Goal: Task Accomplishment & Management: Use online tool/utility

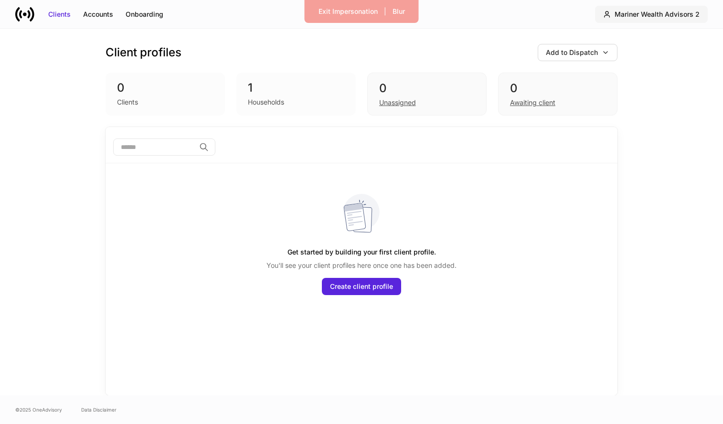
click at [687, 14] on div "Mariner Wealth Advisors 2" at bounding box center [656, 15] width 85 height 10
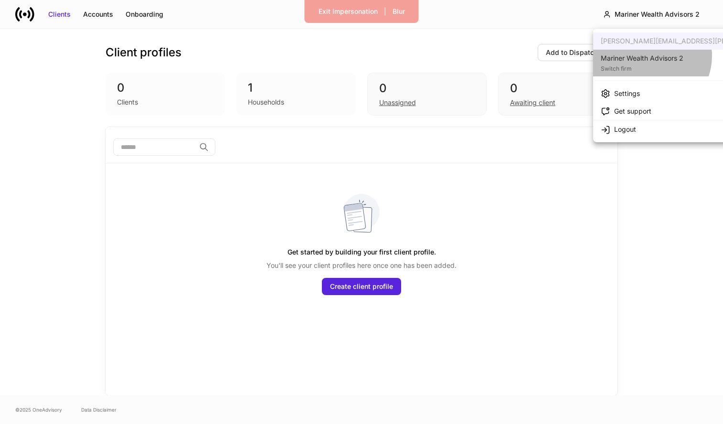
click at [649, 56] on div "Mariner Wealth Advisors 2" at bounding box center [641, 58] width 83 height 10
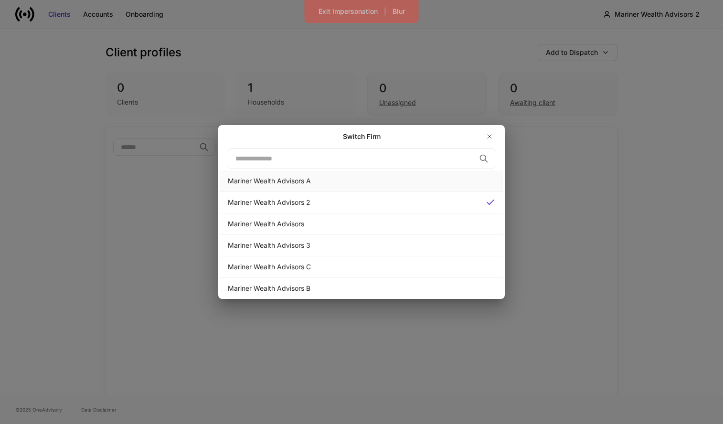
click at [346, 183] on div "Mariner Wealth Advisors A" at bounding box center [361, 181] width 267 height 10
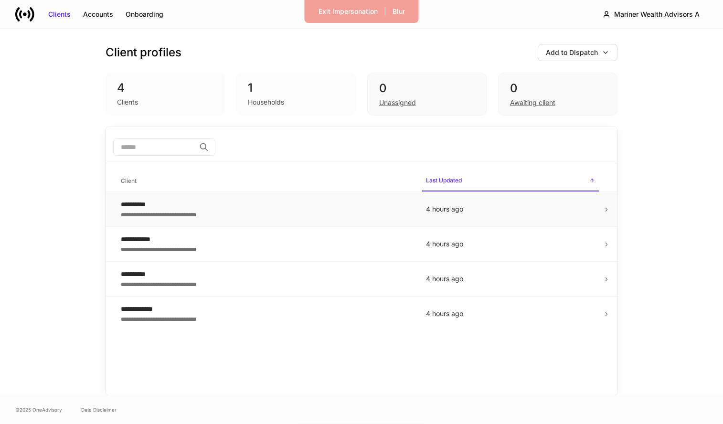
click at [347, 207] on div "**********" at bounding box center [266, 204] width 290 height 10
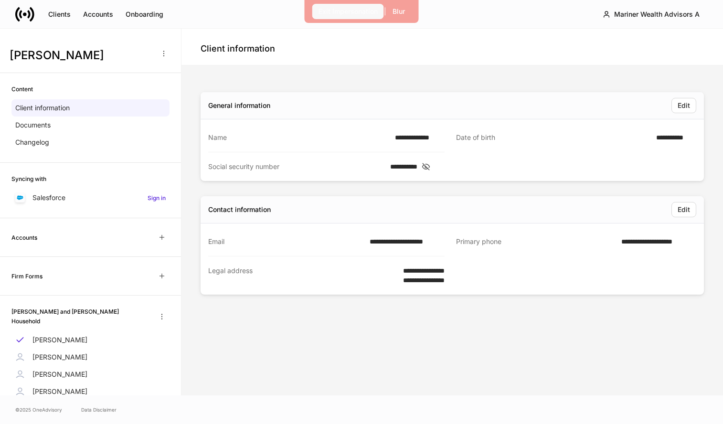
click at [356, 11] on div "Exit Impersonation" at bounding box center [347, 12] width 59 height 10
click at [162, 273] on icon "button" at bounding box center [162, 276] width 8 height 8
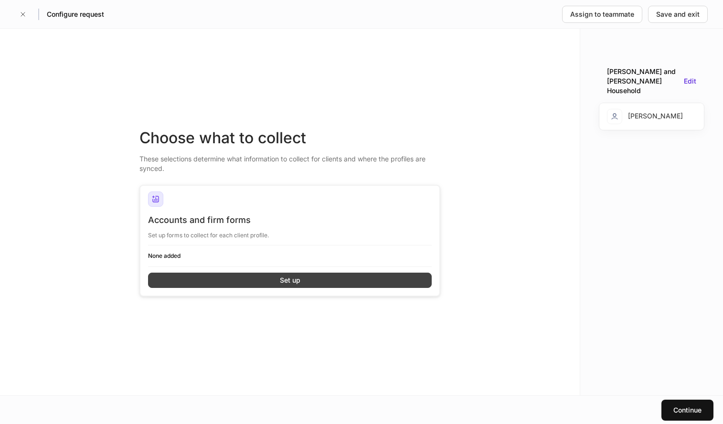
click at [179, 277] on button "Set up" at bounding box center [289, 279] width 283 height 15
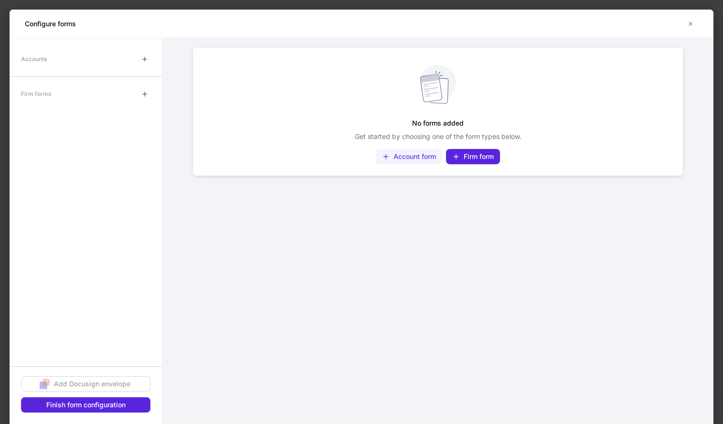
click at [410, 159] on div "Account form" at bounding box center [414, 157] width 42 height 10
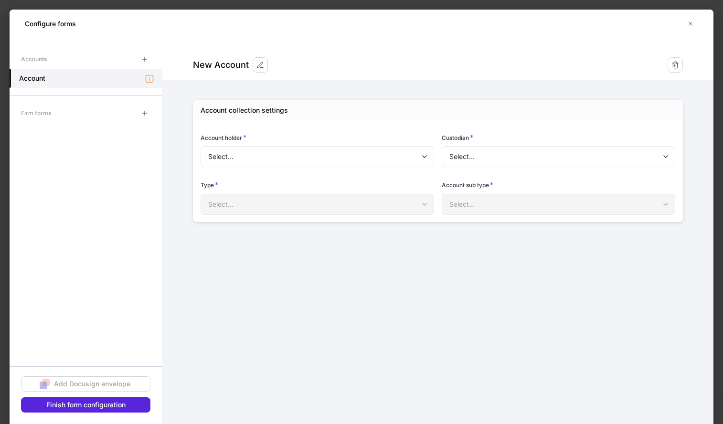
type input "**********"
click at [671, 61] on icon "button" at bounding box center [675, 65] width 8 height 8
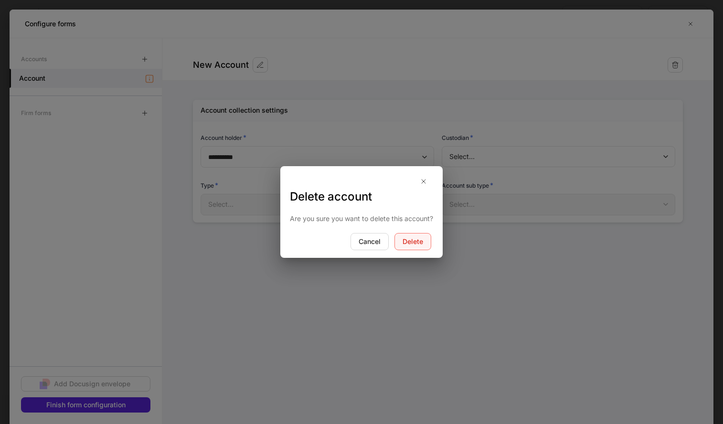
click at [407, 242] on div "Delete" at bounding box center [412, 242] width 21 height 10
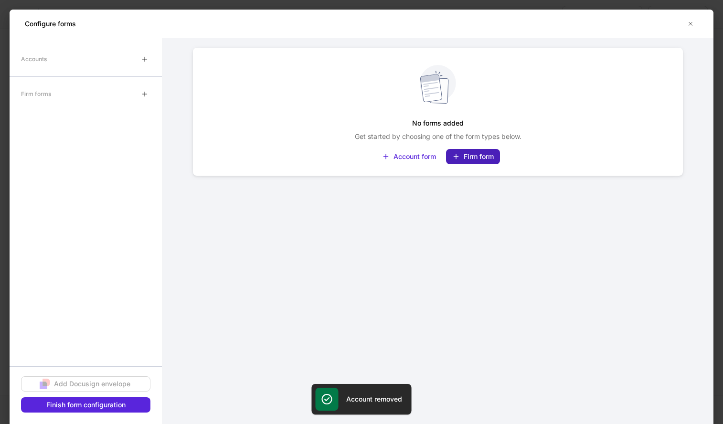
click at [461, 158] on div "Firm form" at bounding box center [473, 157] width 42 height 10
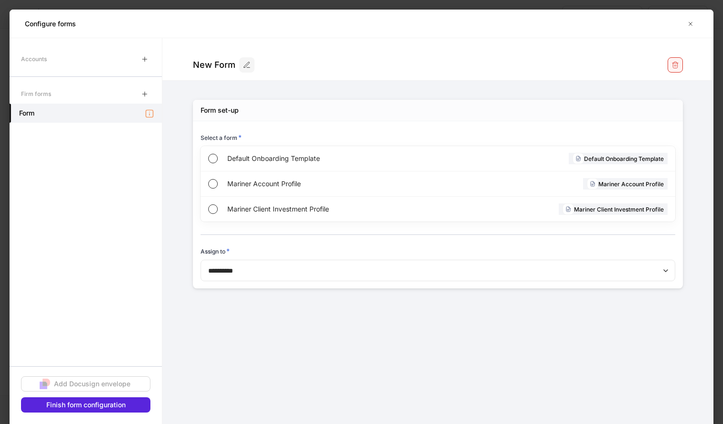
click at [677, 65] on icon "button" at bounding box center [675, 65] width 6 height 6
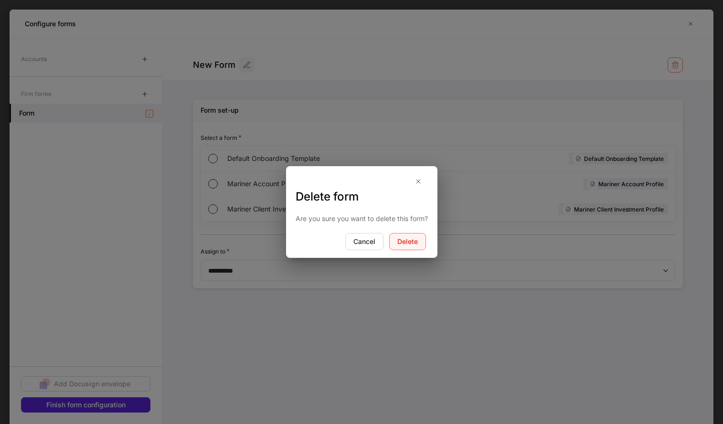
click at [405, 240] on div "Delete" at bounding box center [407, 242] width 21 height 10
